Goal: Complete application form

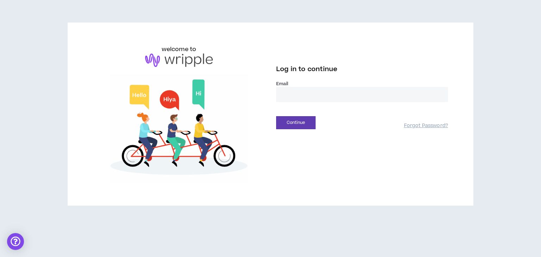
click at [294, 97] on input "email" at bounding box center [362, 94] width 172 height 15
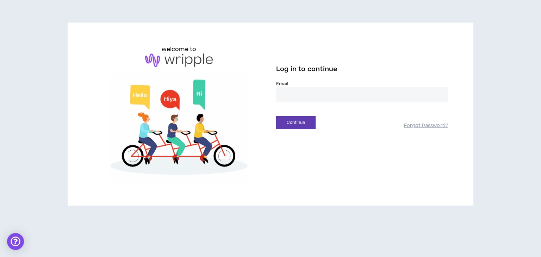
type input "**********"
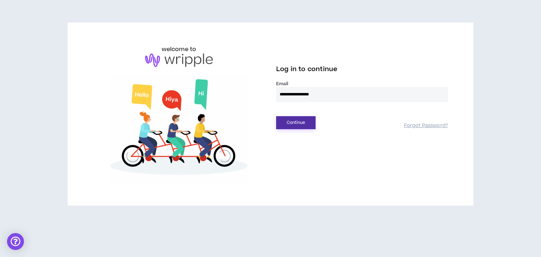
click at [297, 124] on button "Continue" at bounding box center [295, 122] width 39 height 13
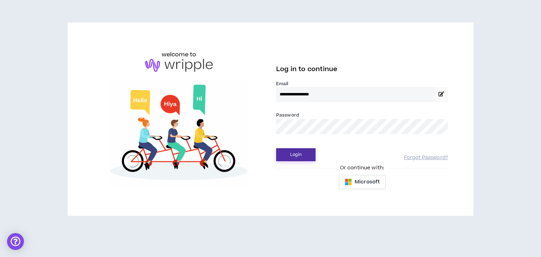
click at [306, 153] on button "Login" at bounding box center [295, 154] width 39 height 13
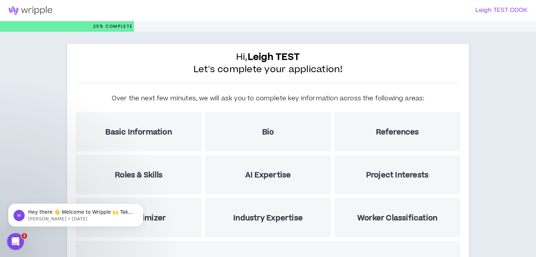
click at [518, 12] on h3 "Leigh TEST COOK" at bounding box center [394, 10] width 263 height 7
click at [508, 7] on h3 "Leigh TEST COOK" at bounding box center [394, 10] width 263 height 7
click at [503, 12] on h3 "Leigh TEST COOK" at bounding box center [394, 10] width 263 height 7
click at [496, 11] on h3 "Leigh TEST COOK" at bounding box center [394, 10] width 263 height 7
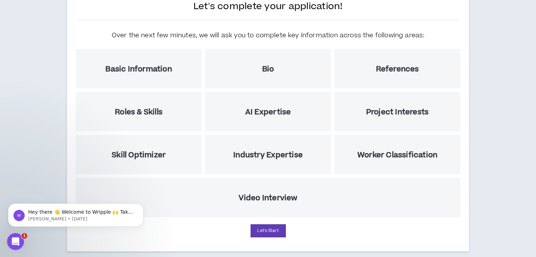
scroll to position [73, 0]
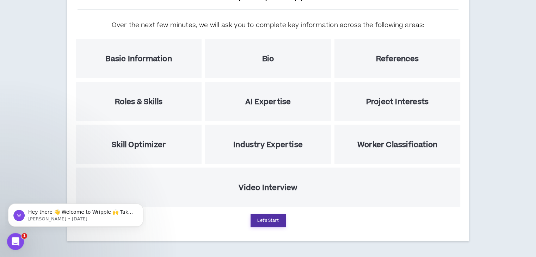
click at [272, 224] on button "Let's Start" at bounding box center [267, 220] width 35 height 13
select select "US"
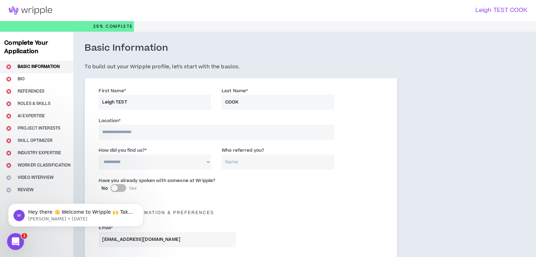
click at [512, 13] on h3 "Leigh TEST COOK" at bounding box center [394, 10] width 263 height 7
click at [508, 9] on h3 "Leigh TEST COOK" at bounding box center [394, 10] width 263 height 7
click at [484, 10] on h3 "Leigh TEST COOK" at bounding box center [394, 10] width 263 height 7
